Goal: Find specific page/section: Find specific page/section

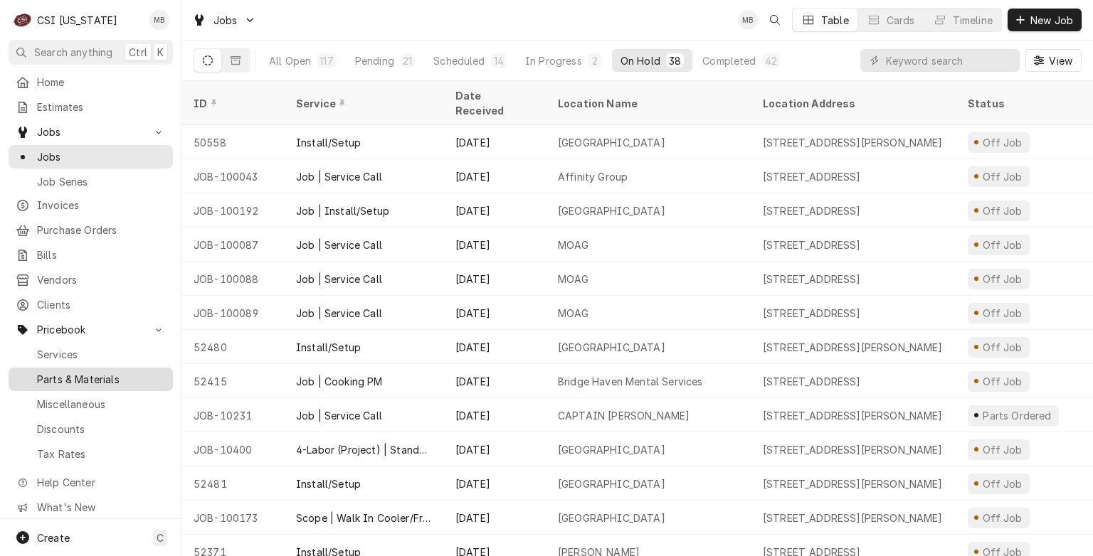
drag, startPoint x: 0, startPoint y: 0, endPoint x: 60, endPoint y: 370, distance: 374.8
click at [60, 372] on span "Parts & Materials" at bounding box center [101, 379] width 129 height 15
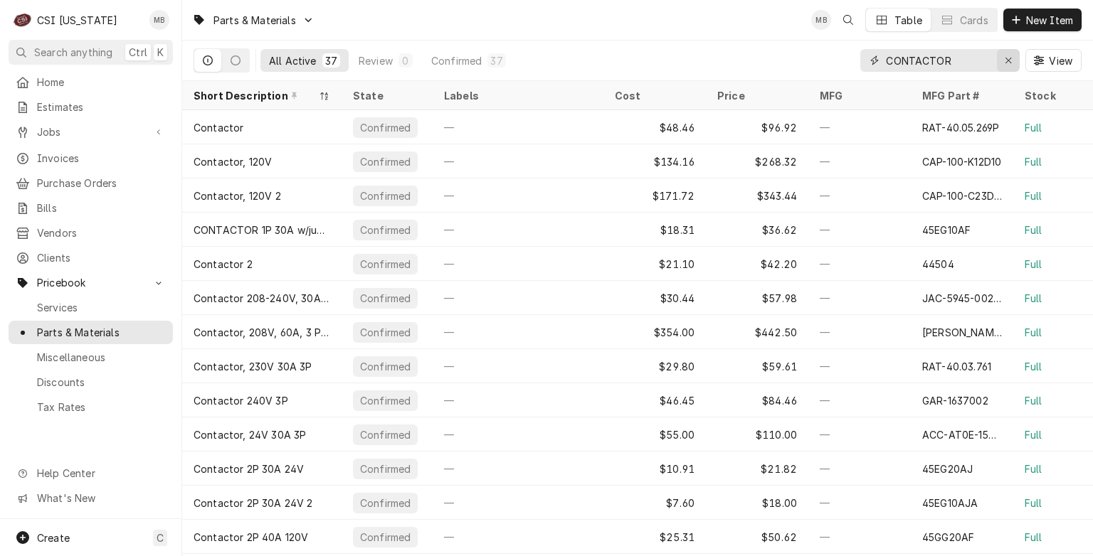
click at [1003, 64] on div "Erase input" at bounding box center [1008, 60] width 14 height 14
click at [974, 60] on input "Dynamic Content Wrapper" at bounding box center [953, 60] width 134 height 23
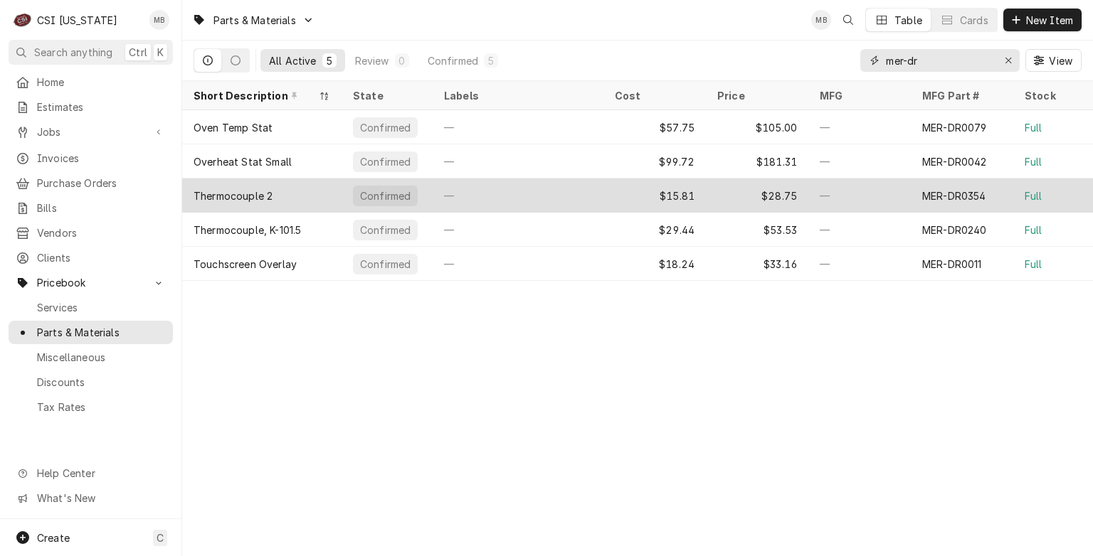
type input "mer-dr"
click at [407, 194] on div "Confirmed" at bounding box center [385, 196] width 65 height 21
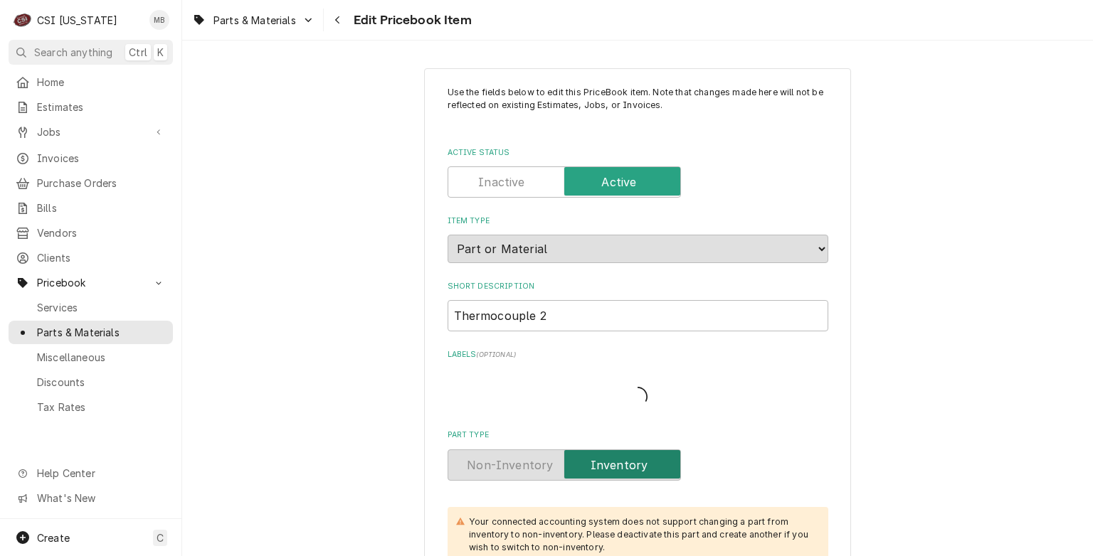
type textarea "x"
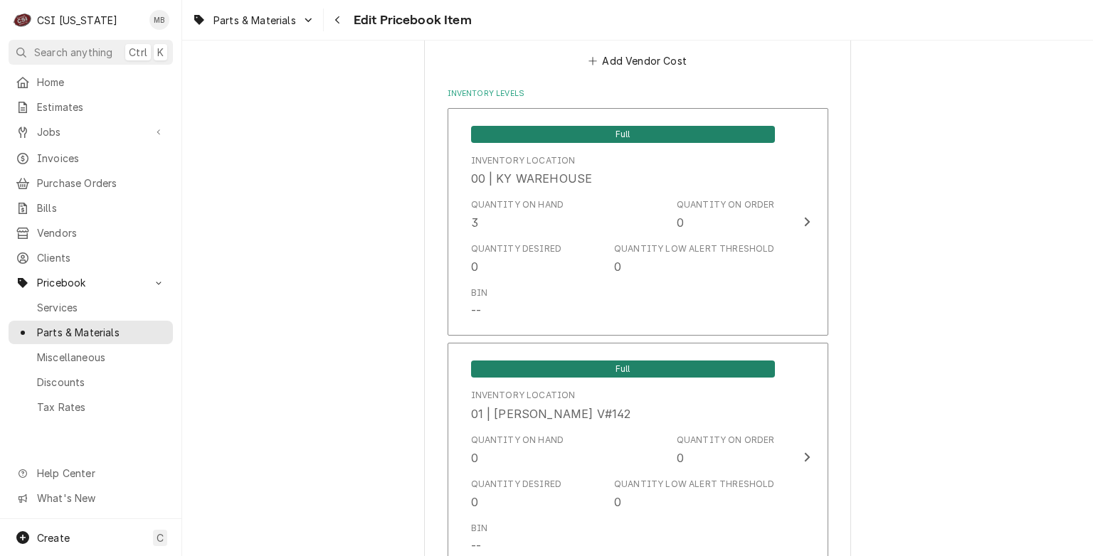
scroll to position [1231, 0]
